Goal: Information Seeking & Learning: Learn about a topic

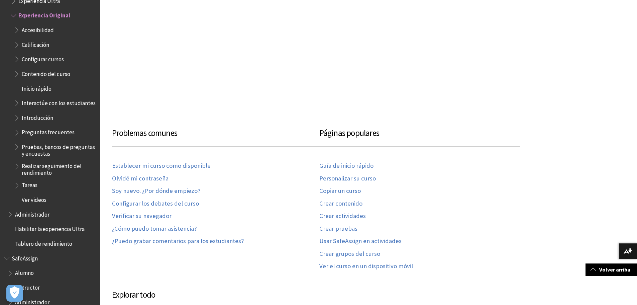
scroll to position [267, 0]
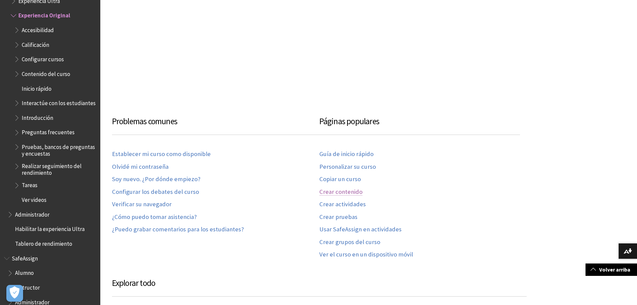
click at [339, 188] on link "Crear contenido" at bounding box center [340, 192] width 43 height 8
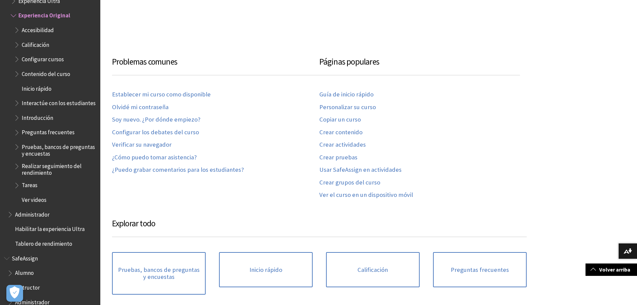
scroll to position [368, 0]
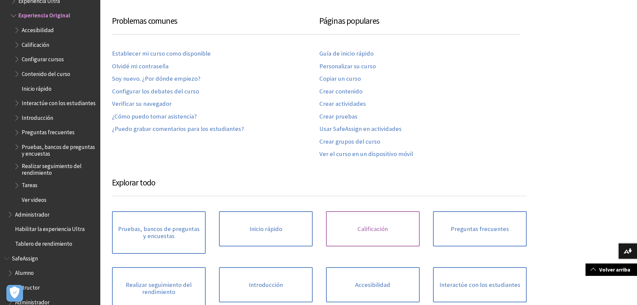
click at [369, 211] on link "Calificación" at bounding box center [373, 228] width 94 height 35
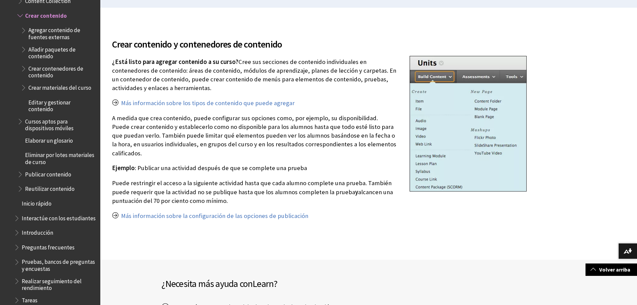
scroll to position [134, 0]
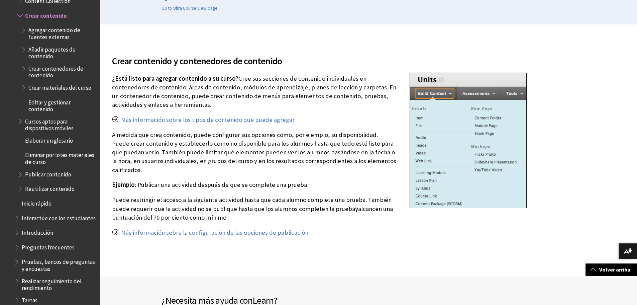
click at [48, 33] on span "Agregar contenido de fuentes externas" at bounding box center [61, 33] width 67 height 16
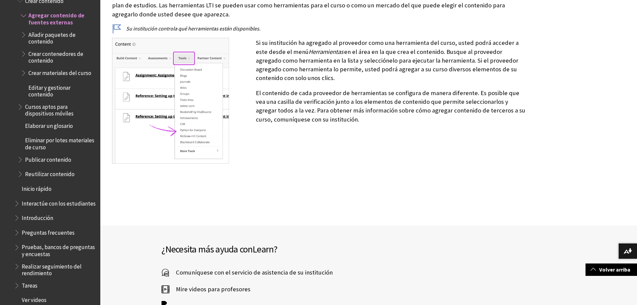
scroll to position [669, 0]
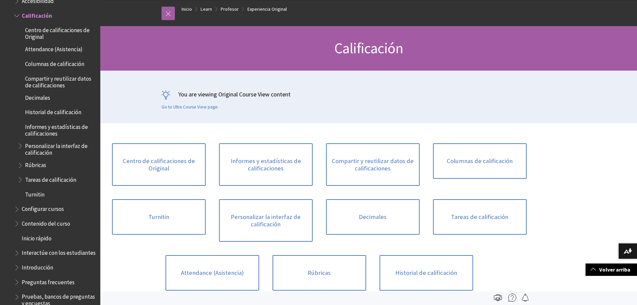
scroll to position [33, 0]
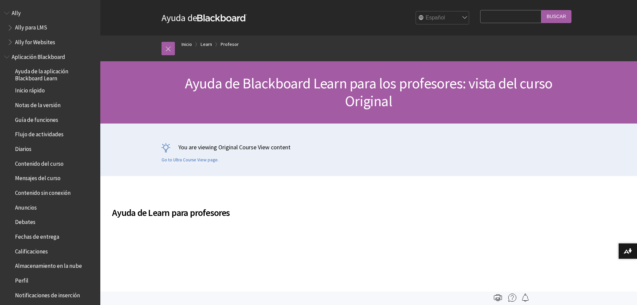
scroll to position [735, 0]
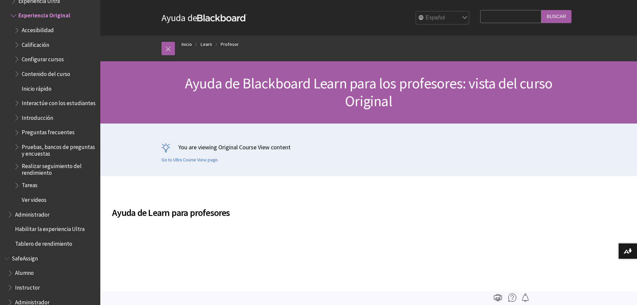
click at [47, 133] on span "Preguntas frecuentes" at bounding box center [48, 131] width 53 height 9
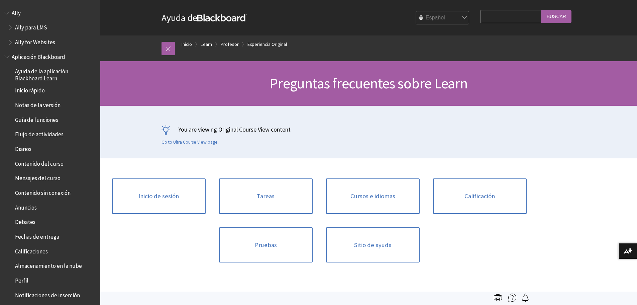
scroll to position [837, 0]
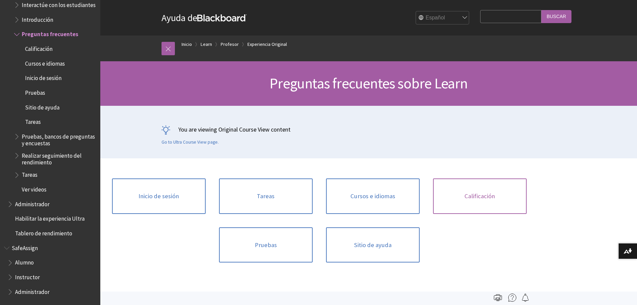
click at [480, 201] on link "Calificación" at bounding box center [480, 195] width 94 height 35
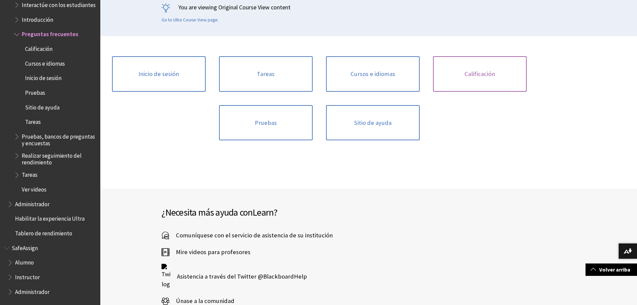
scroll to position [134, 0]
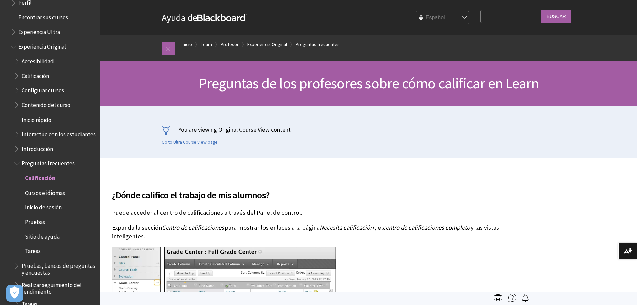
scroll to position [704, 0]
click at [36, 105] on span "Contenido del curso" at bounding box center [46, 104] width 48 height 9
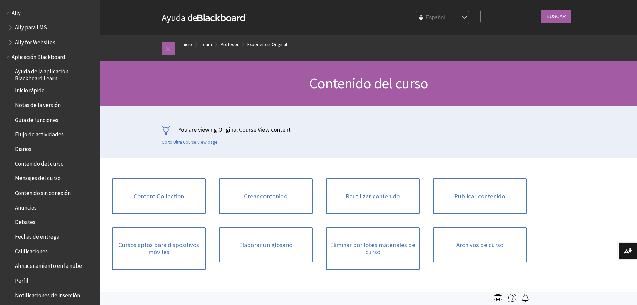
scroll to position [793, 0]
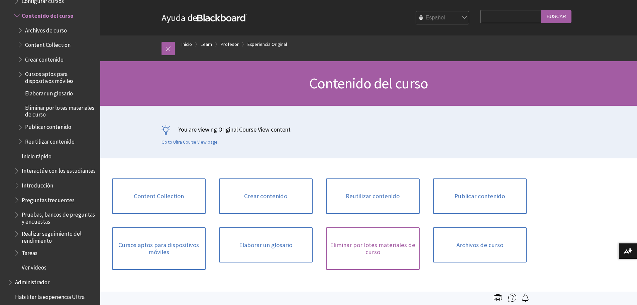
click at [367, 244] on link "Eliminar por lotes materiales de curso" at bounding box center [373, 248] width 94 height 42
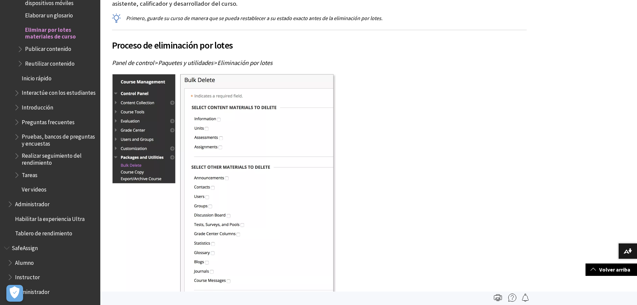
scroll to position [201, 0]
